Goal: Task Accomplishment & Management: Use online tool/utility

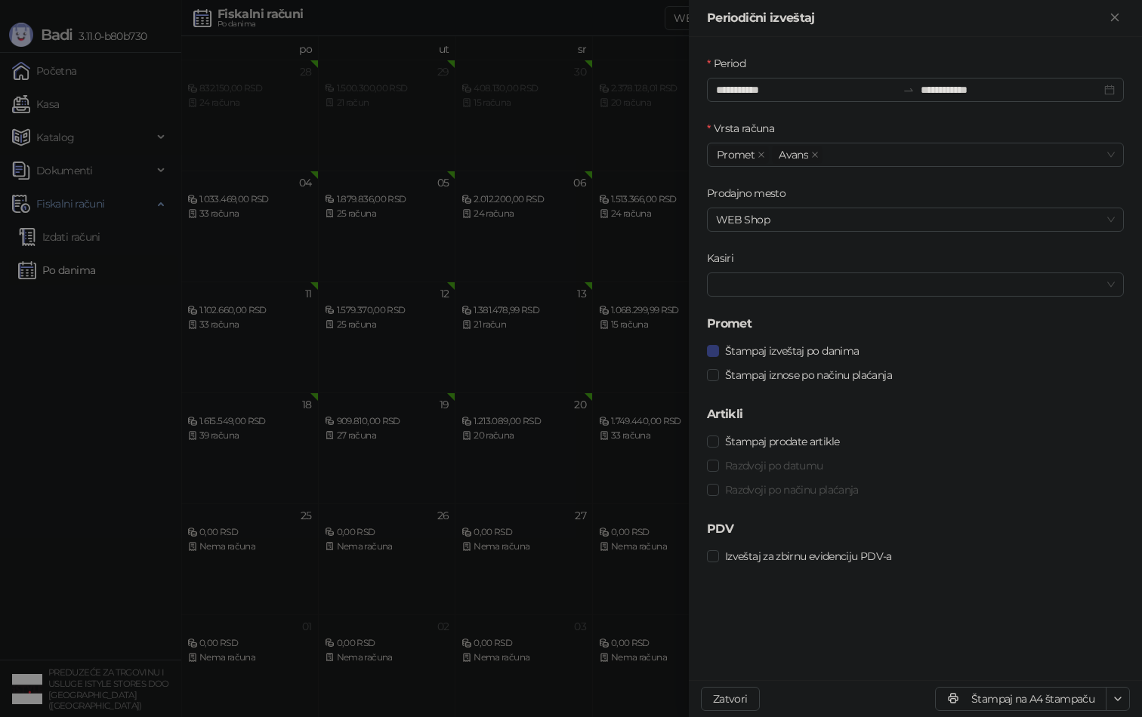
click at [5, 116] on div at bounding box center [571, 358] width 1142 height 717
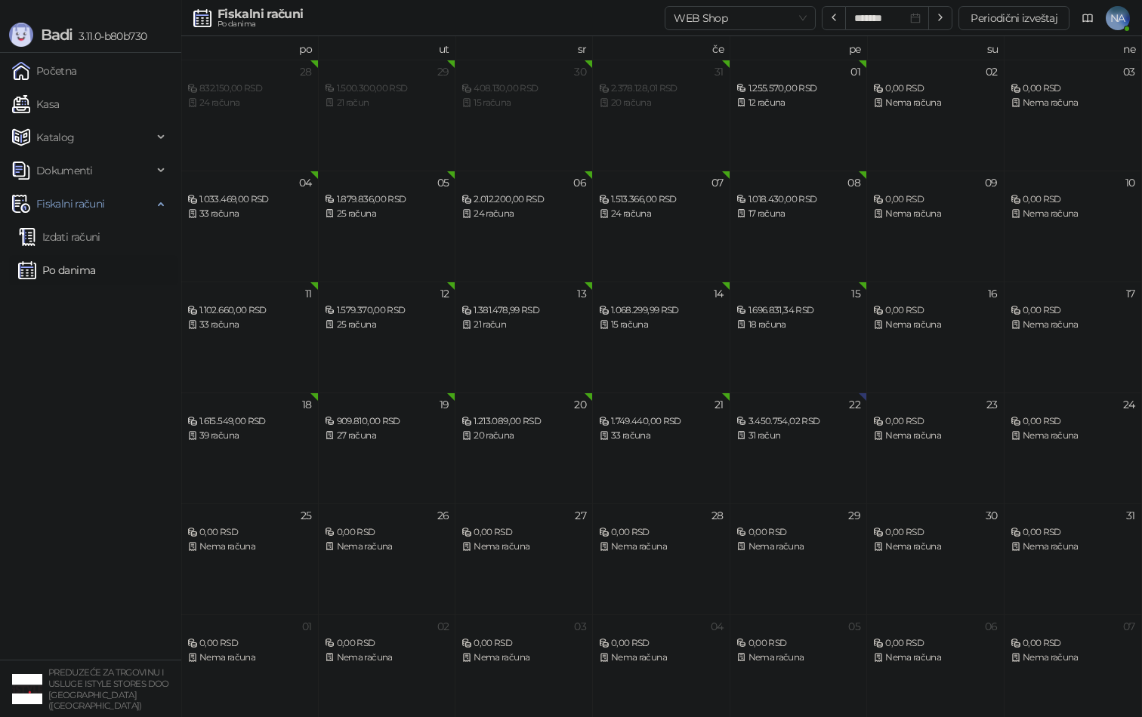
click at [70, 259] on link "Po danima" at bounding box center [56, 270] width 77 height 30
click at [74, 237] on link "Izdati računi" at bounding box center [59, 237] width 82 height 30
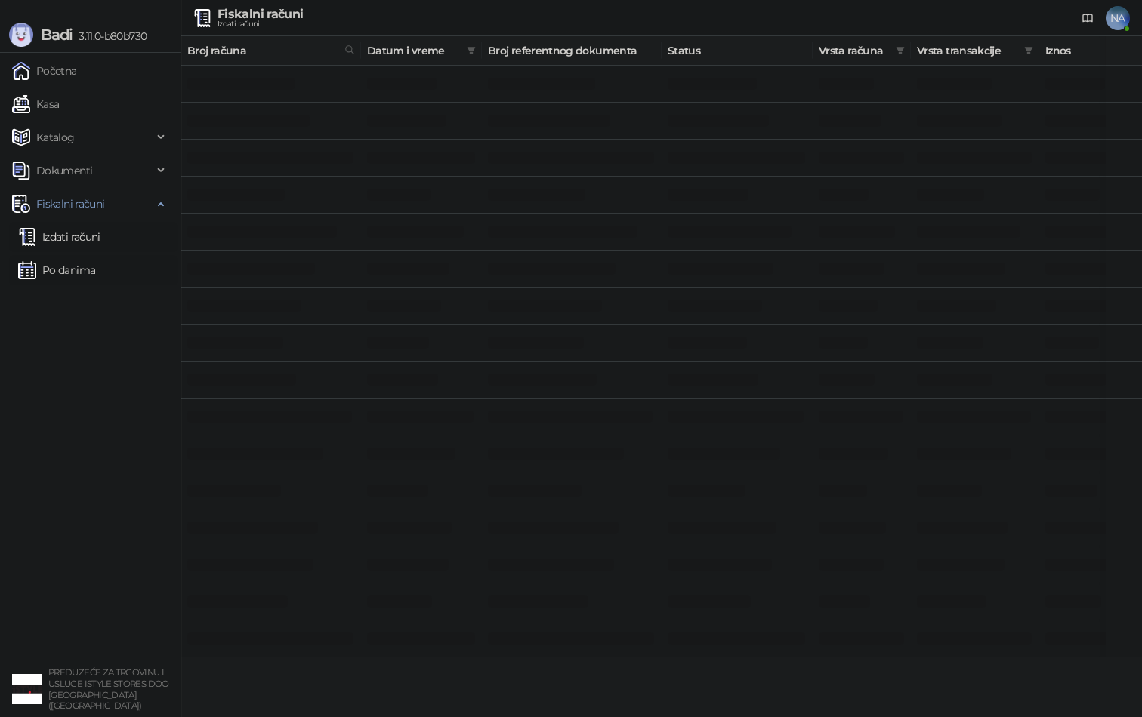
click at [76, 280] on link "Po danima" at bounding box center [56, 270] width 77 height 30
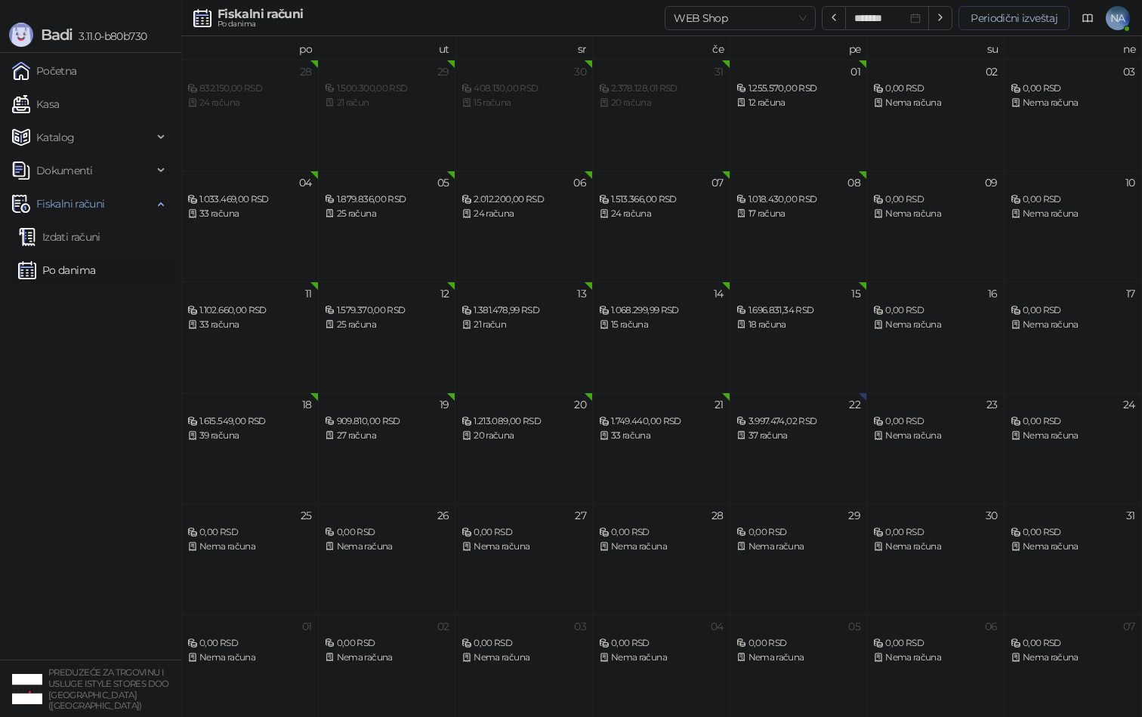
click at [997, 23] on button "Periodični izveštaj" at bounding box center [1013, 18] width 111 height 24
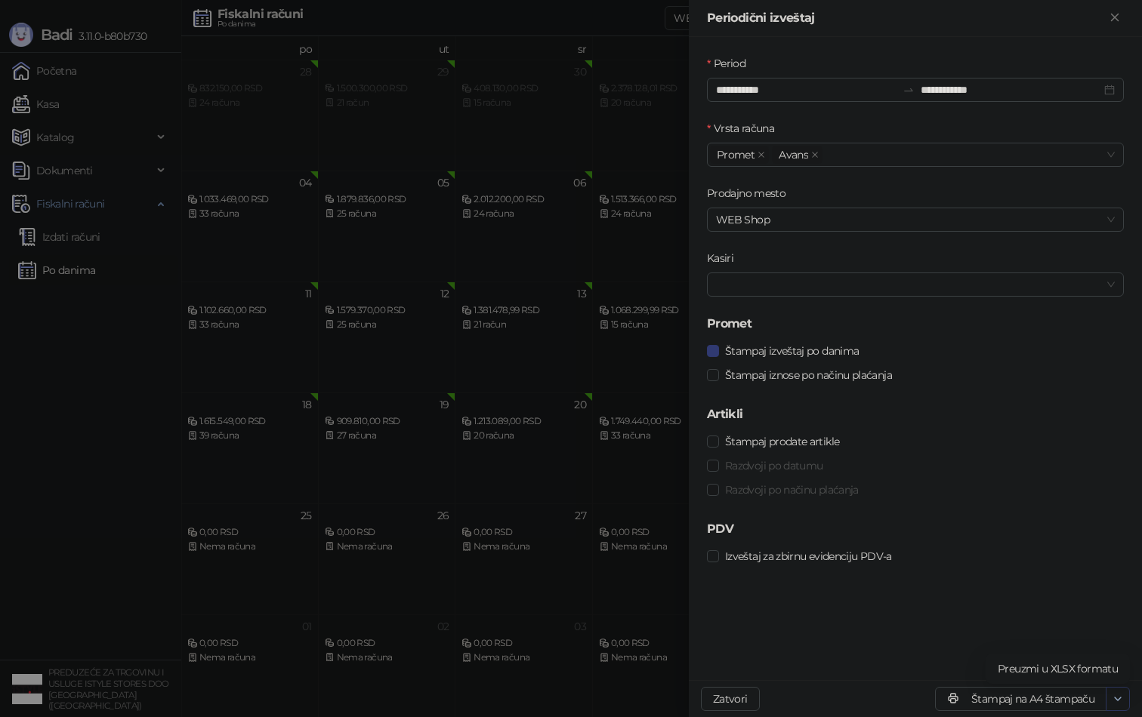
click at [1111, 698] on icon "button" at bounding box center [1117, 699] width 12 height 12
click at [1056, 702] on button "Štampaj na A4 štampaču" at bounding box center [1020, 699] width 171 height 24
